Goal: Navigation & Orientation: Find specific page/section

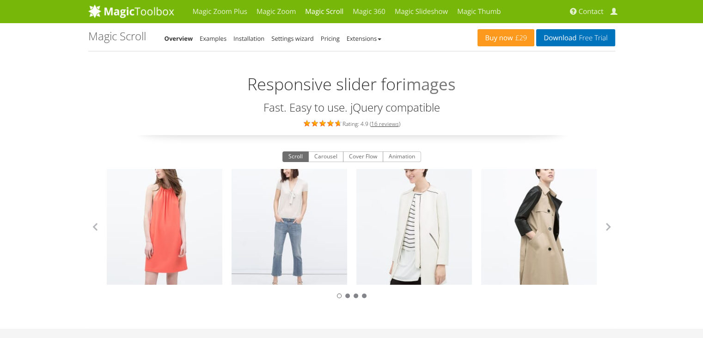
scroll to position [92, 0]
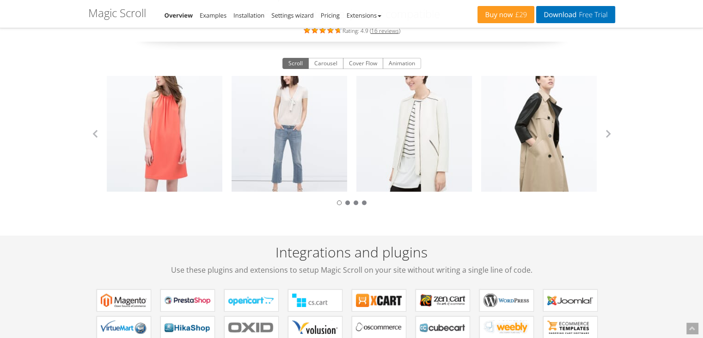
click at [351, 202] on div at bounding box center [351, 201] width 527 height 11
click at [350, 203] on div at bounding box center [351, 201] width 527 height 11
click at [354, 202] on div at bounding box center [356, 202] width 5 height 5
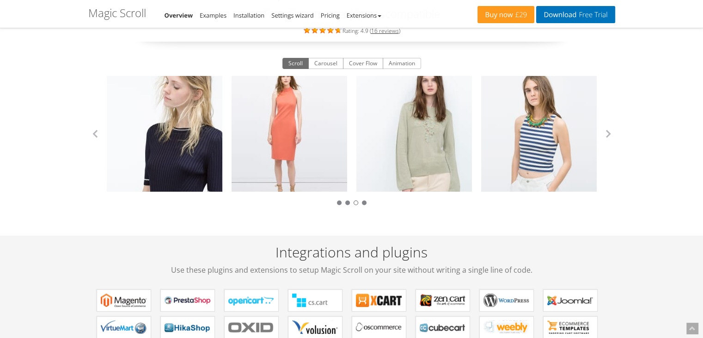
click at [348, 205] on div at bounding box center [351, 201] width 527 height 11
click at [301, 142] on link "Zara Collection" at bounding box center [290, 134] width 116 height 116
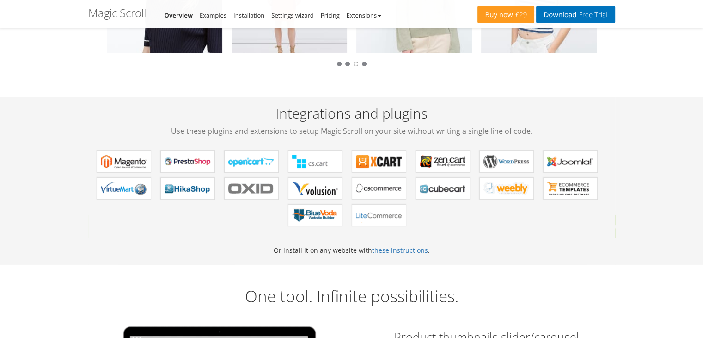
scroll to position [46, 0]
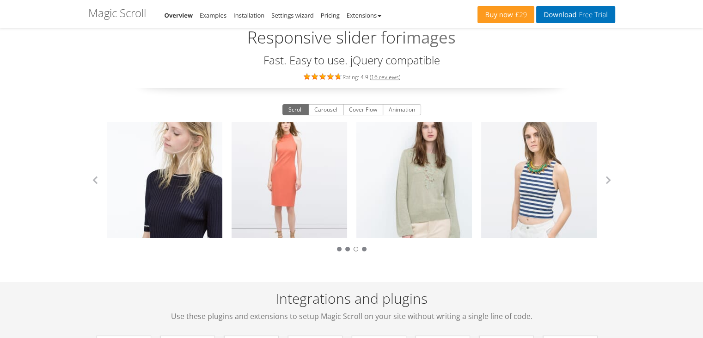
click at [296, 111] on button "Scroll" at bounding box center [296, 109] width 26 height 11
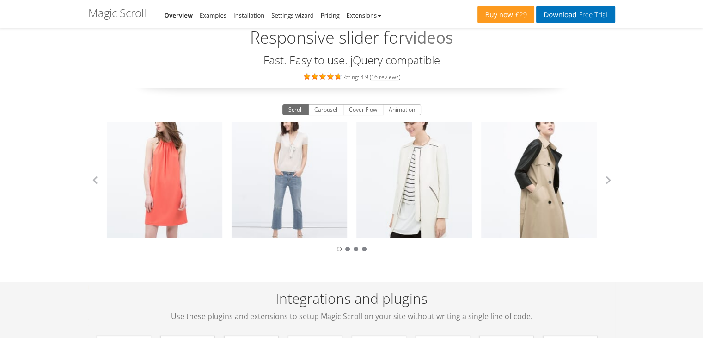
click at [297, 111] on button "Scroll" at bounding box center [296, 109] width 26 height 11
click at [347, 249] on div at bounding box center [347, 248] width 5 height 5
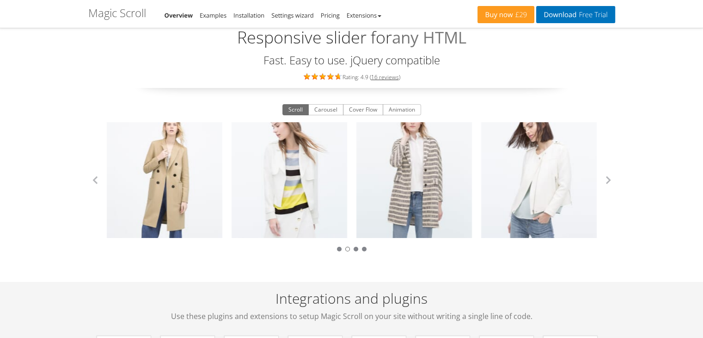
click at [356, 250] on div at bounding box center [351, 247] width 527 height 11
click at [366, 248] on div at bounding box center [364, 248] width 5 height 5
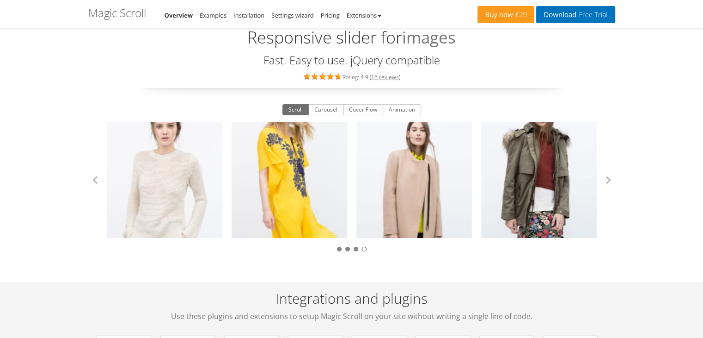
click at [341, 251] on div at bounding box center [351, 247] width 527 height 11
